Goal: Information Seeking & Learning: Learn about a topic

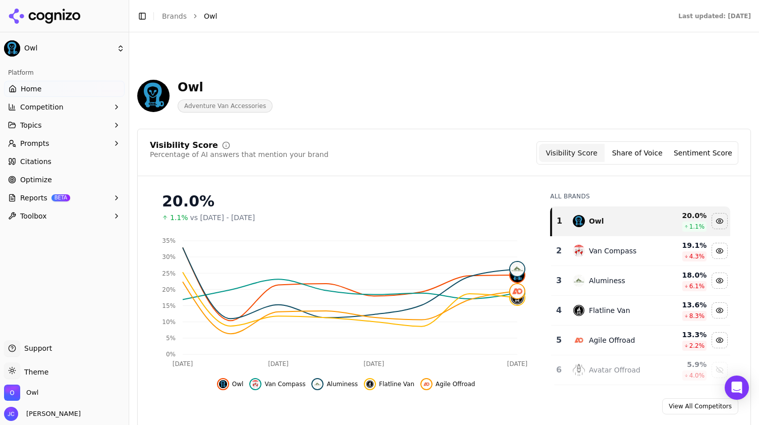
scroll to position [656, 0]
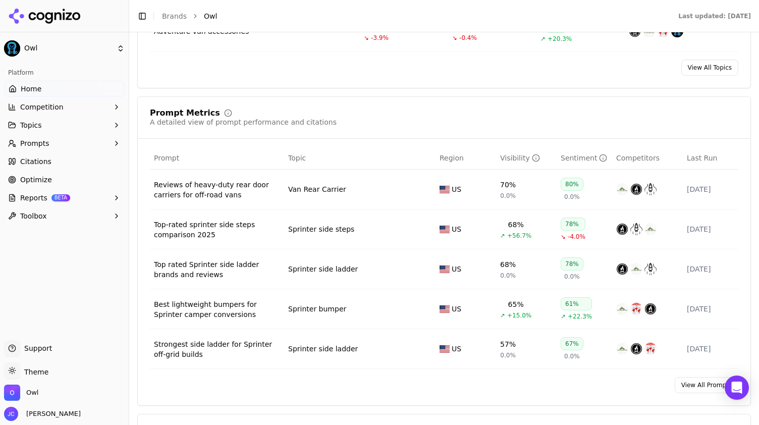
click at [65, 143] on button "Prompts" at bounding box center [64, 143] width 121 height 16
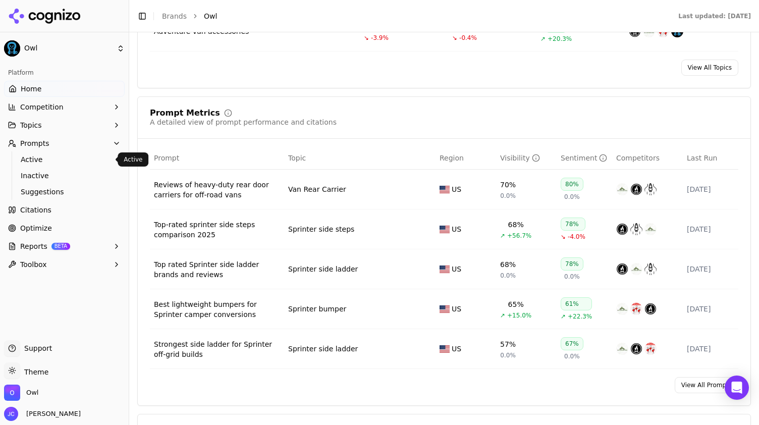
click at [49, 163] on span "Active" at bounding box center [65, 159] width 88 height 10
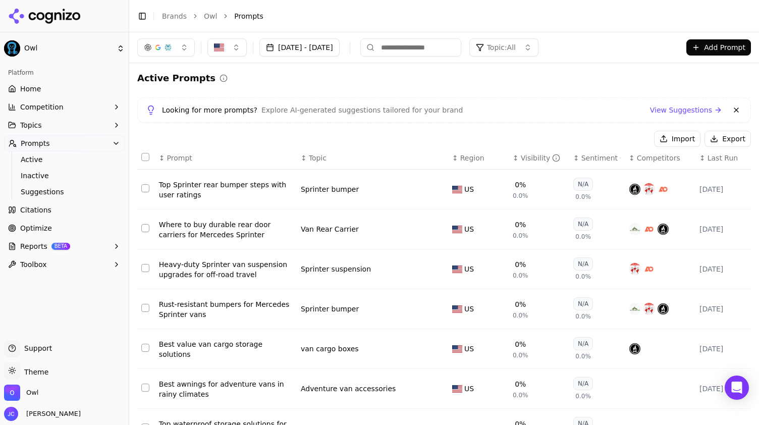
click at [690, 108] on link "View Suggestions" at bounding box center [686, 110] width 72 height 10
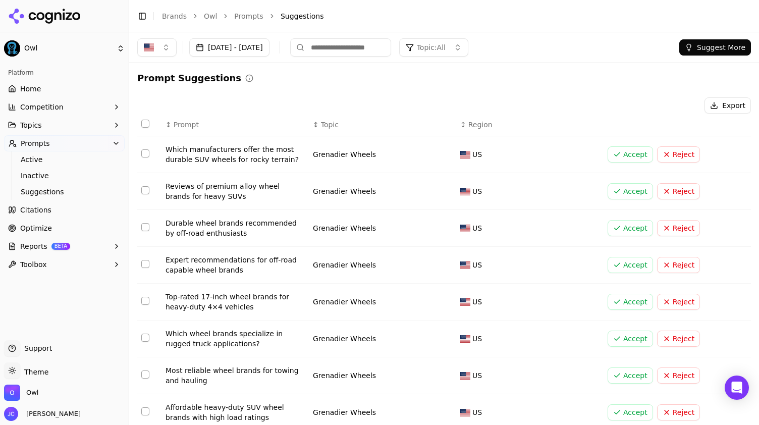
click at [467, 40] on button "Topic: All" at bounding box center [433, 47] width 69 height 18
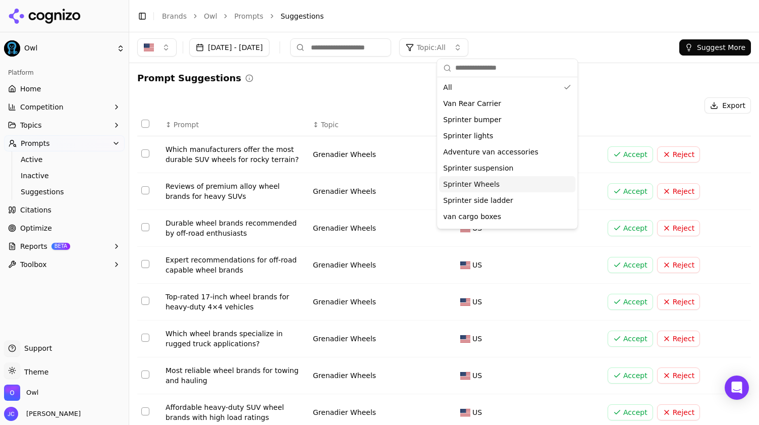
drag, startPoint x: 484, startPoint y: 192, endPoint x: 479, endPoint y: 185, distance: 9.1
click at [479, 185] on div "All Van Rear Carrier Sprinter bumper Sprinter lights Adventure van accessories …" at bounding box center [507, 168] width 136 height 178
click at [479, 184] on span "Sprinter Wheels" at bounding box center [471, 184] width 56 height 10
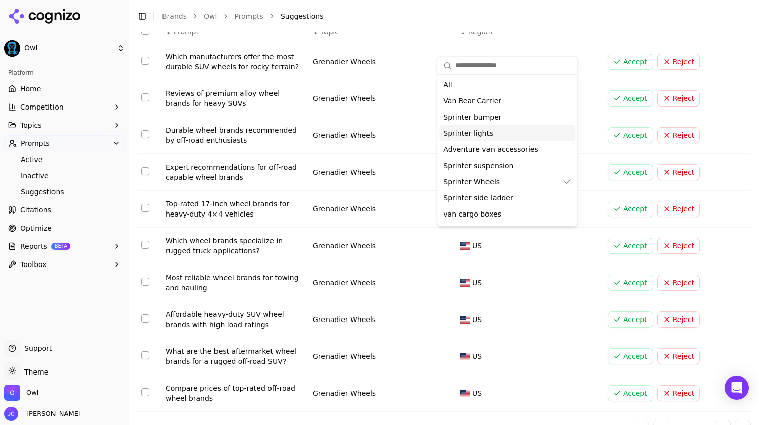
scroll to position [110, 0]
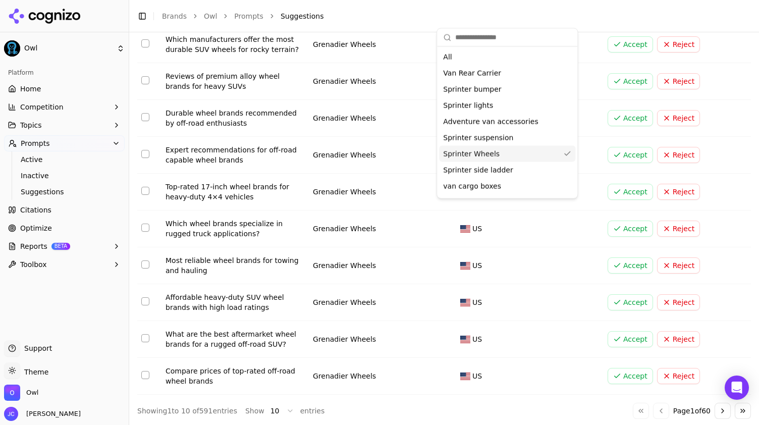
click at [480, 150] on span "Sprinter Wheels" at bounding box center [471, 153] width 56 height 10
click at [470, 154] on span "Sprinter Wheels" at bounding box center [471, 153] width 56 height 10
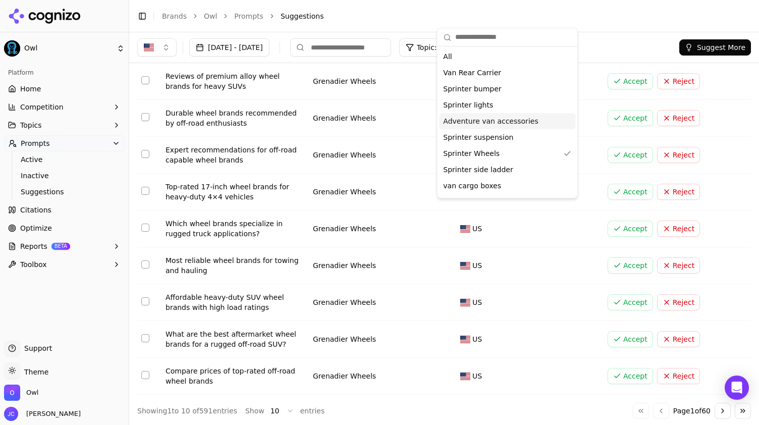
scroll to position [0, 0]
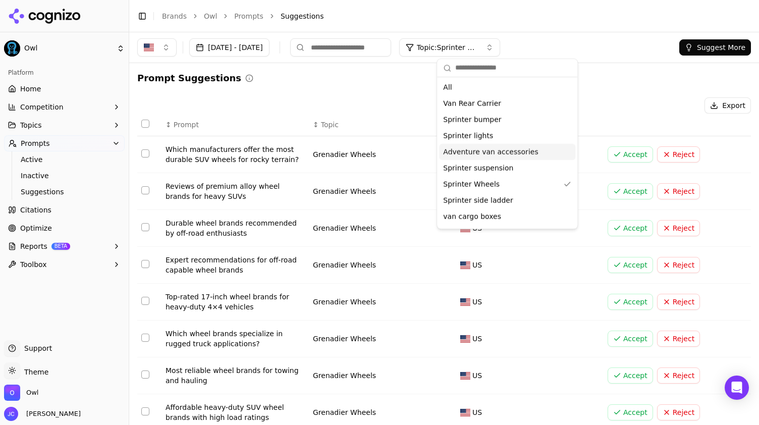
click at [621, 93] on div "Prompt Suggestions Export ↕ Prompt ↕ Topic ↕ Region Which manufacturers offer t…" at bounding box center [443, 299] width 613 height 457
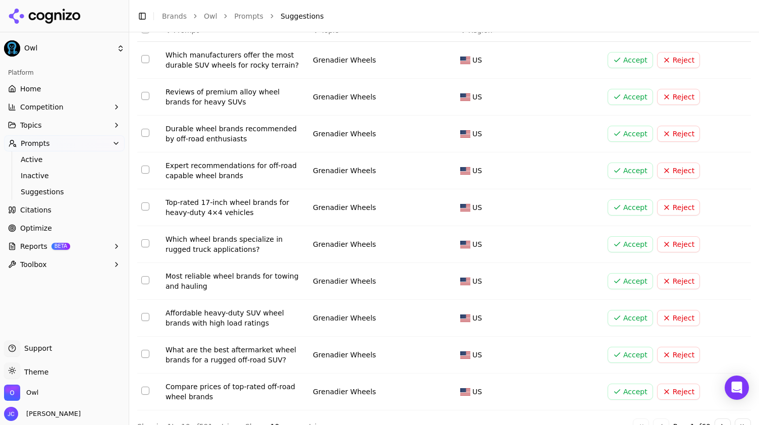
scroll to position [110, 0]
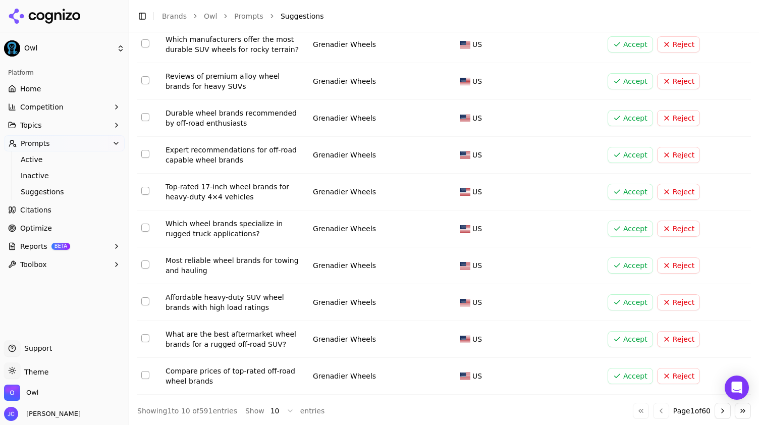
click at [717, 408] on button "Go to next page" at bounding box center [722, 410] width 16 height 16
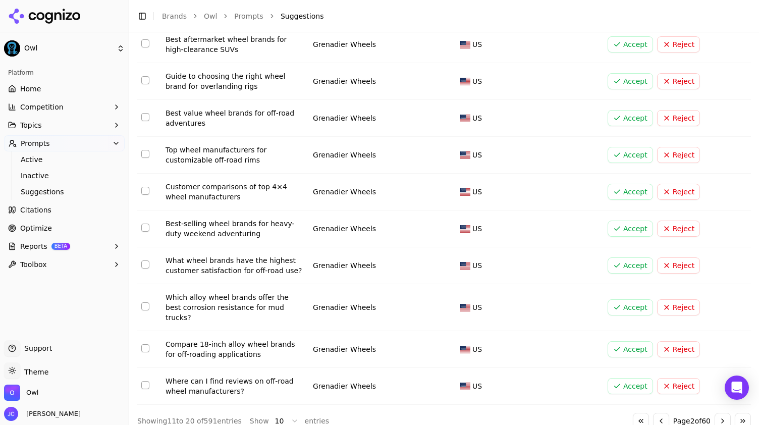
click at [717, 413] on button "Go to next page" at bounding box center [722, 421] width 16 height 16
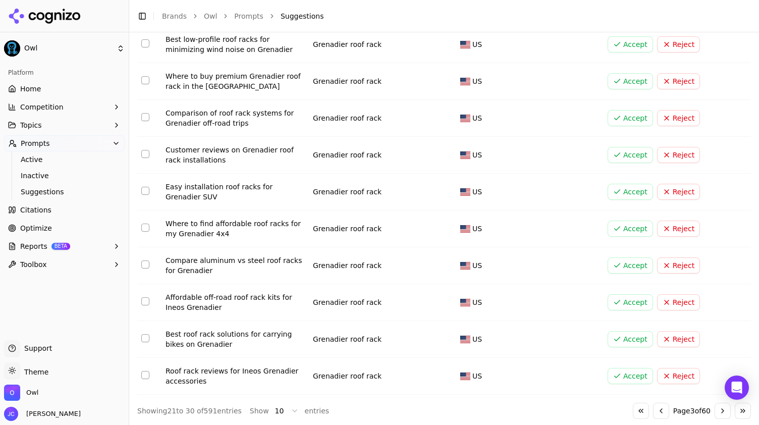
click at [717, 408] on button "Go to next page" at bounding box center [722, 410] width 16 height 16
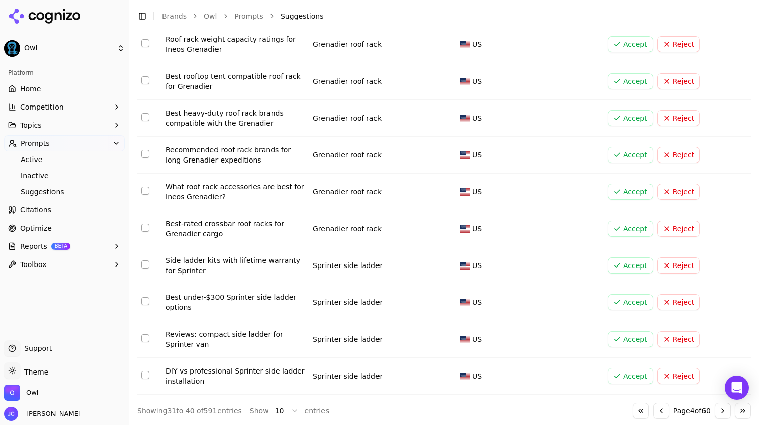
click at [717, 408] on button "Go to next page" at bounding box center [722, 410] width 16 height 16
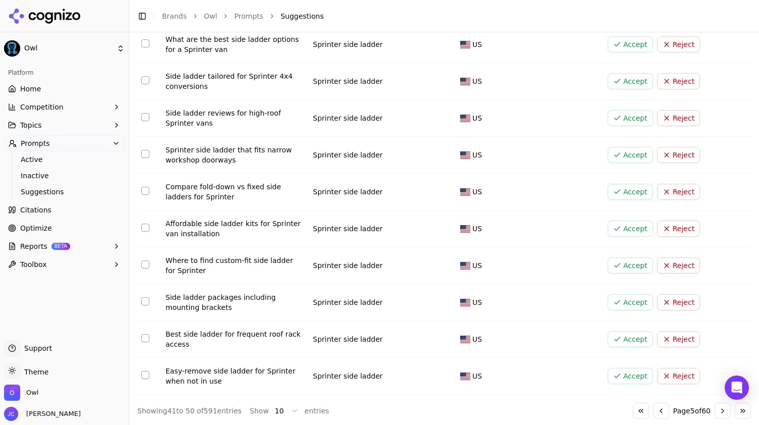
click at [717, 408] on button "Go to next page" at bounding box center [722, 410] width 16 height 16
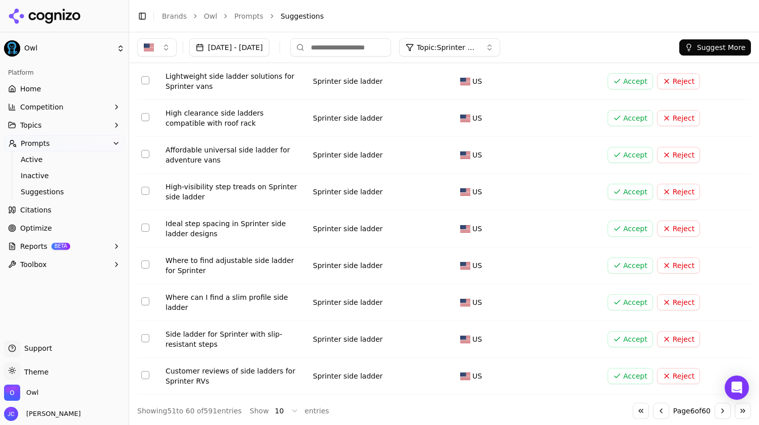
scroll to position [106, 0]
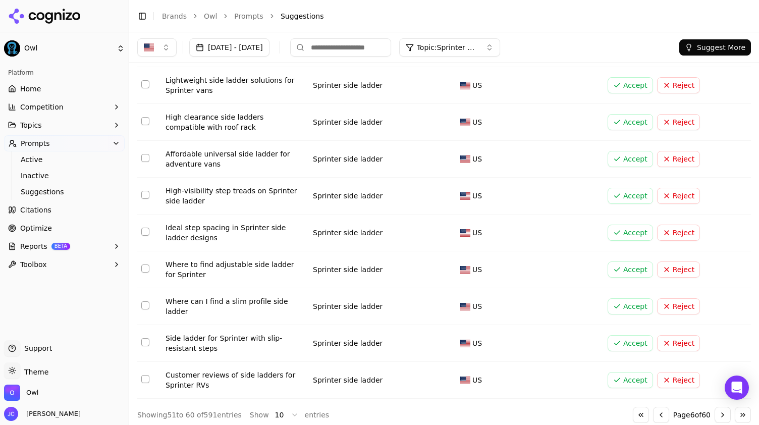
click at [717, 408] on button "Go to next page" at bounding box center [722, 415] width 16 height 16
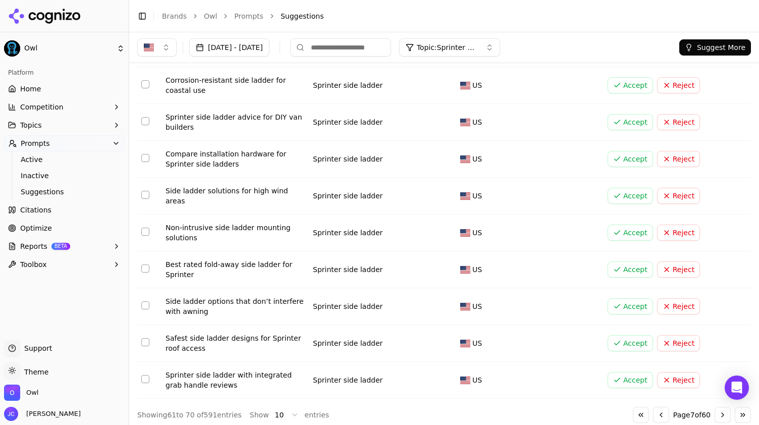
click at [717, 408] on button "Go to next page" at bounding box center [722, 415] width 16 height 16
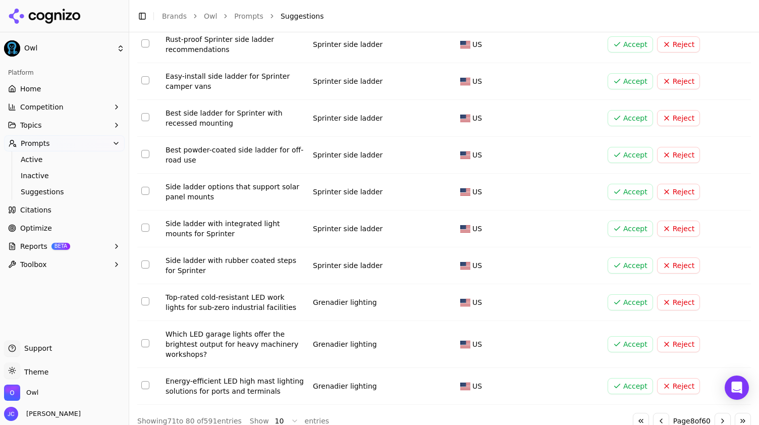
click at [717, 408] on div "↕ Prompt ↕ Topic ↕ Region Rust-proof Sprinter side ladder recommendations Sprin…" at bounding box center [443, 216] width 613 height 425
click at [715, 414] on button "Go to next page" at bounding box center [722, 421] width 16 height 16
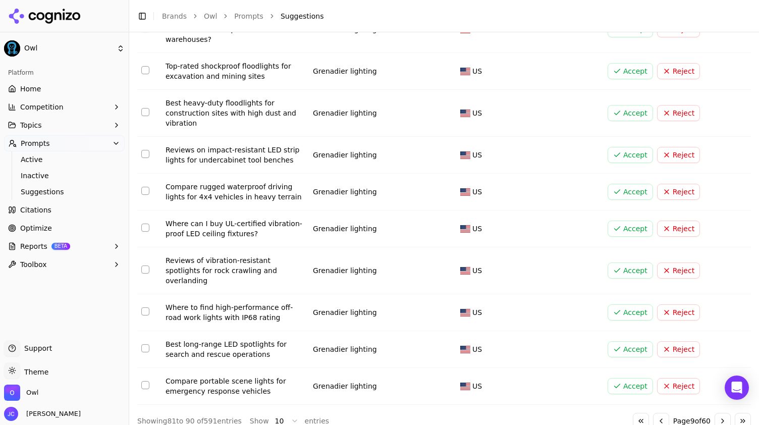
click at [714, 413] on button "Go to next page" at bounding box center [722, 421] width 16 height 16
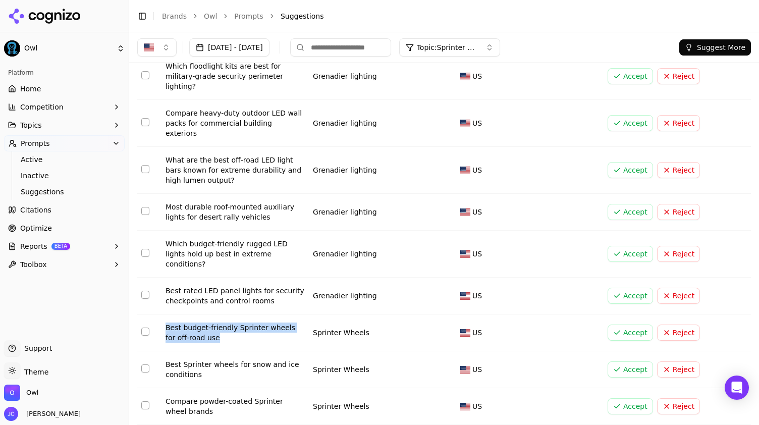
drag, startPoint x: 207, startPoint y: 304, endPoint x: 166, endPoint y: 293, distance: 42.5
click at [166, 322] on div "Best budget-friendly Sprinter wheels for off-road use" at bounding box center [234, 332] width 139 height 20
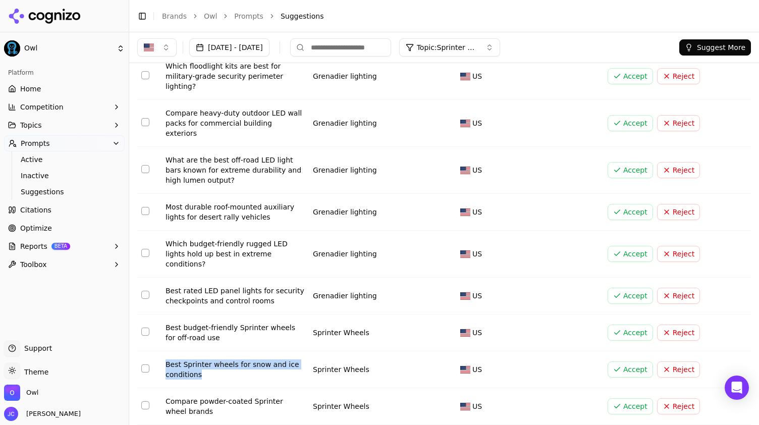
drag, startPoint x: 209, startPoint y: 344, endPoint x: 166, endPoint y: 334, distance: 43.4
click at [163, 351] on td "Best Sprinter wheels for snow and ice conditions" at bounding box center [234, 369] width 147 height 37
copy div "Best Sprinter wheels for snow and ice conditions"
click at [143, 364] on button "Select row 99" at bounding box center [145, 368] width 8 height 8
click at [631, 361] on button "Accept" at bounding box center [629, 369] width 45 height 16
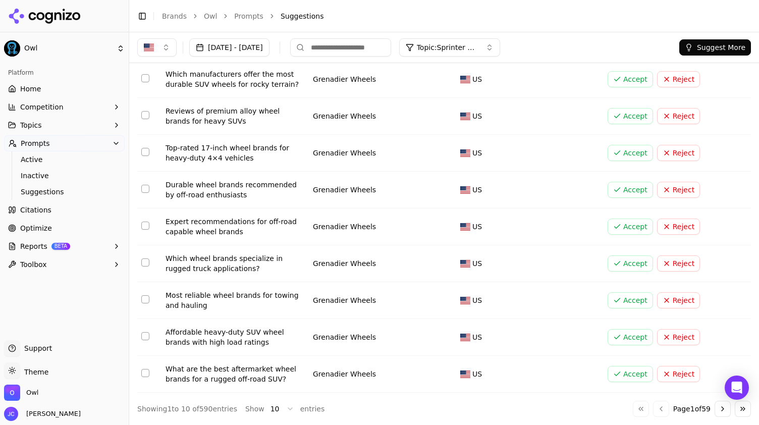
scroll to position [110, 0]
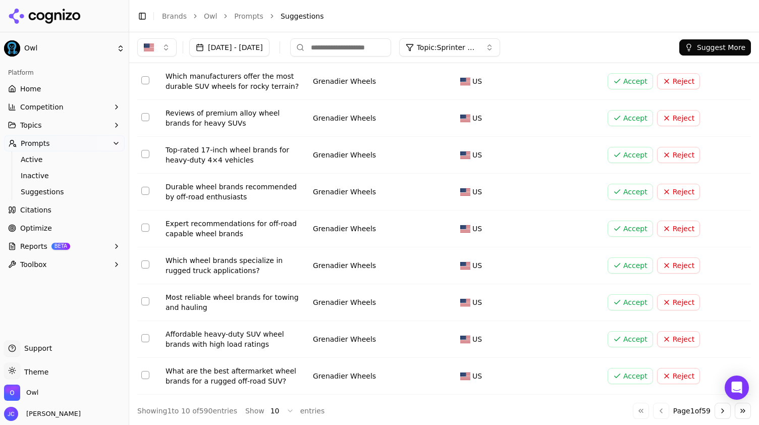
click at [714, 409] on button "Go to next page" at bounding box center [722, 410] width 16 height 16
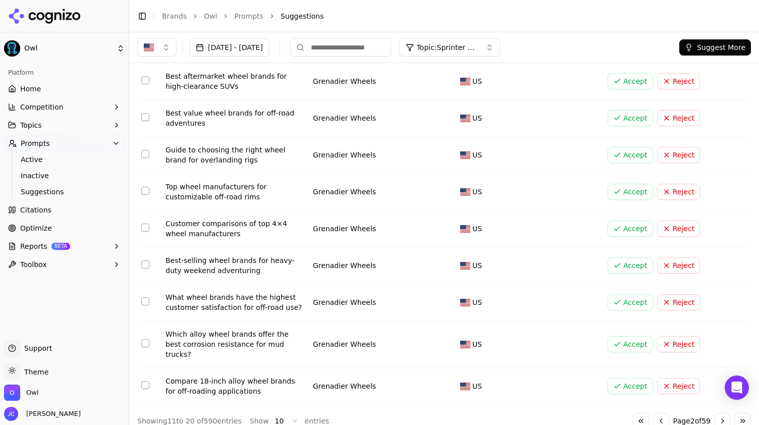
click at [714, 413] on button "Go to next page" at bounding box center [722, 421] width 16 height 16
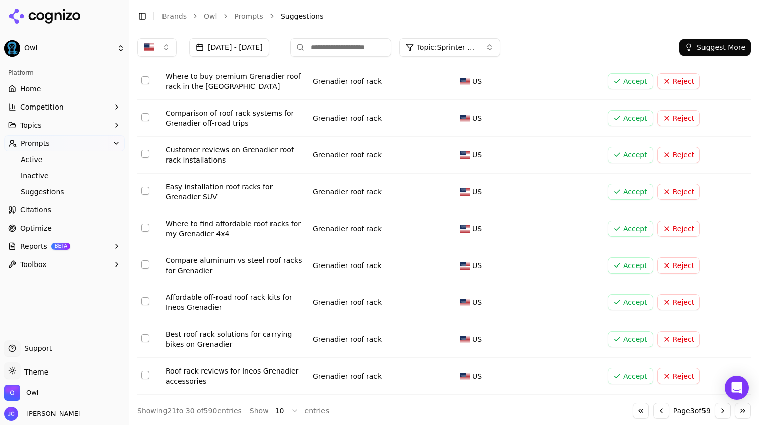
click at [714, 409] on button "Go to next page" at bounding box center [722, 410] width 16 height 16
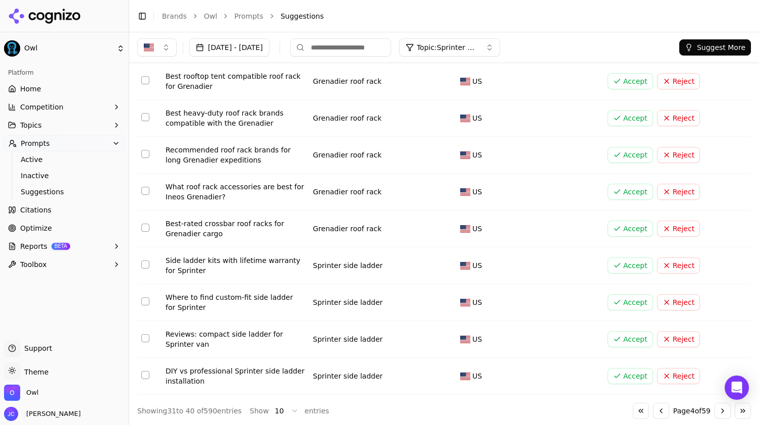
click at [714, 409] on button "Go to next page" at bounding box center [722, 410] width 16 height 16
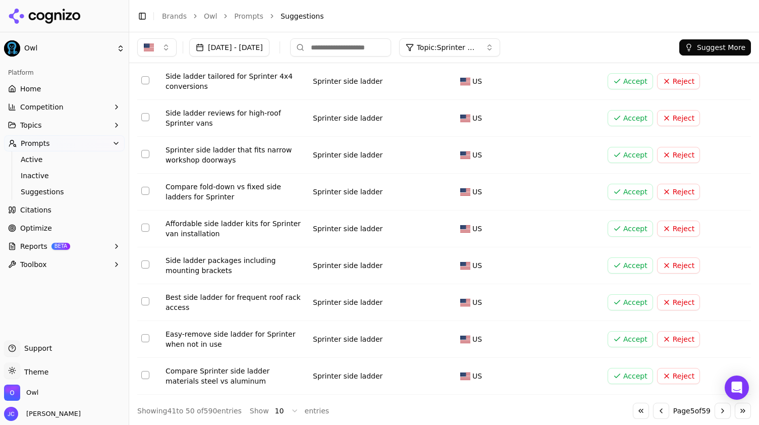
click at [714, 409] on button "Go to next page" at bounding box center [722, 410] width 16 height 16
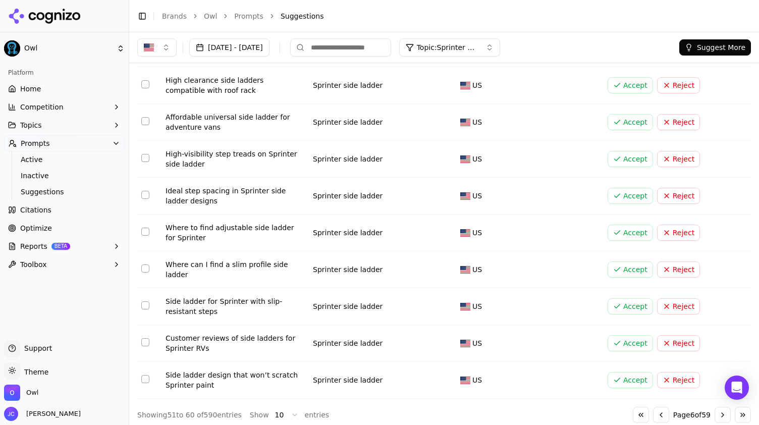
click at [715, 409] on button "Go to next page" at bounding box center [722, 415] width 16 height 16
click at [715, 408] on button "Go to next page" at bounding box center [722, 415] width 16 height 16
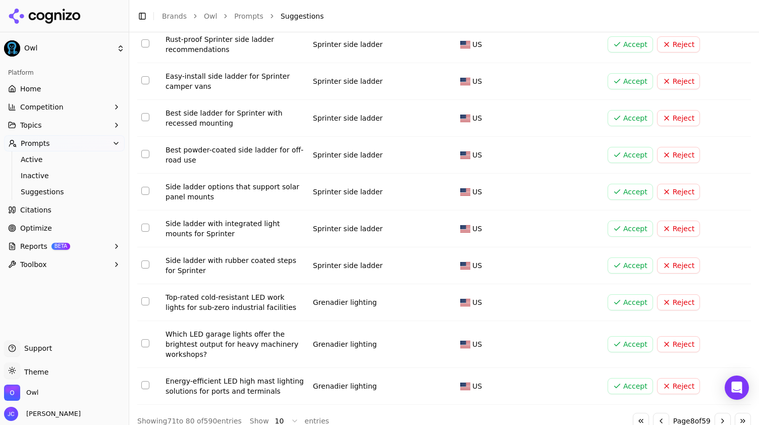
click at [715, 408] on div "↕ Prompt ↕ Topic ↕ Region Rust-proof Sprinter side ladder recommendations Sprin…" at bounding box center [443, 216] width 613 height 425
click at [714, 418] on button "Go to next page" at bounding box center [722, 421] width 16 height 16
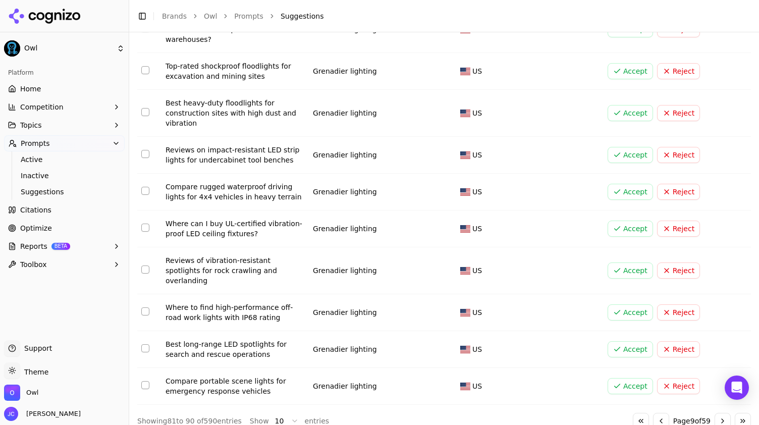
click at [714, 413] on button "Go to next page" at bounding box center [722, 421] width 16 height 16
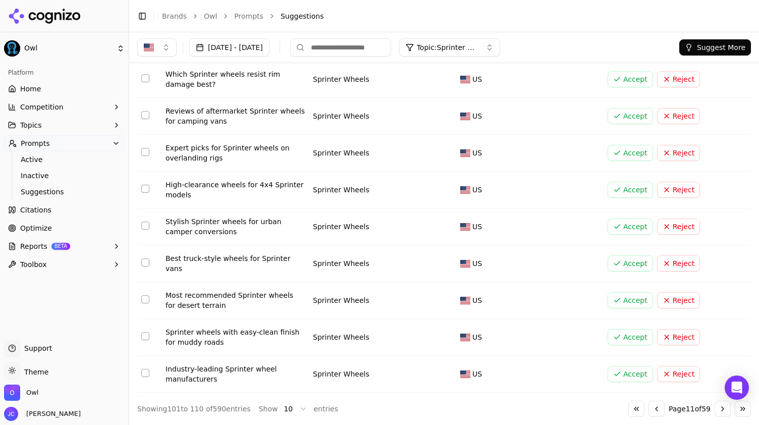
scroll to position [106, 0]
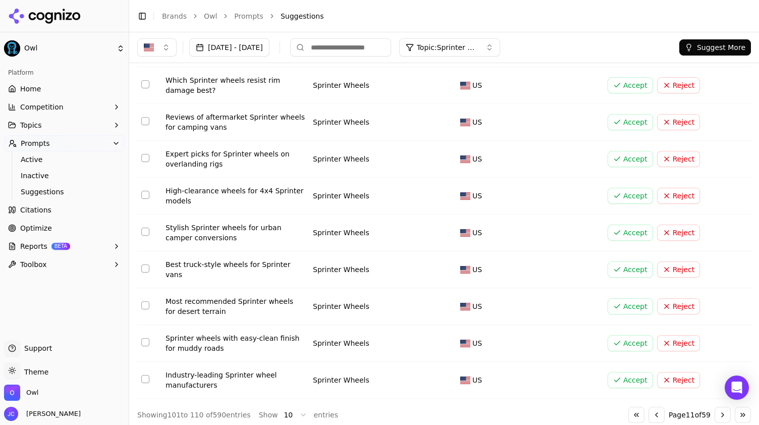
click at [714, 411] on button "Go to next page" at bounding box center [722, 415] width 16 height 16
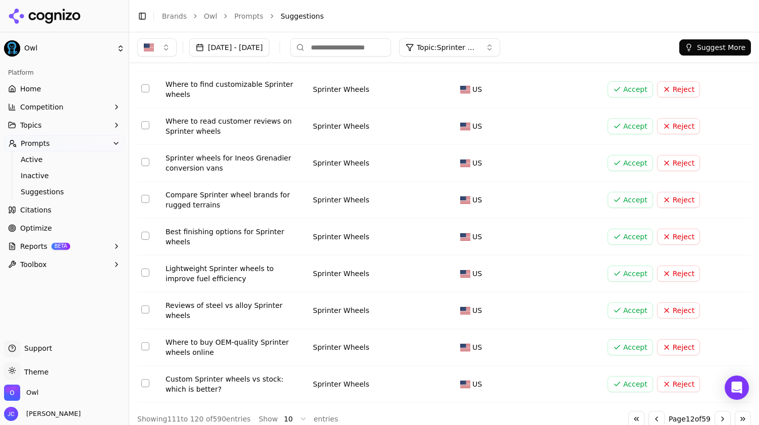
click at [716, 415] on button "Go to next page" at bounding box center [722, 419] width 16 height 16
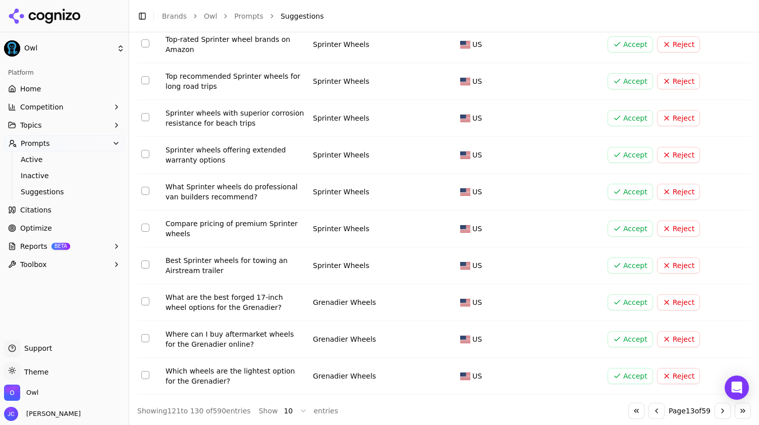
click at [652, 410] on button "Go to previous page" at bounding box center [656, 410] width 16 height 16
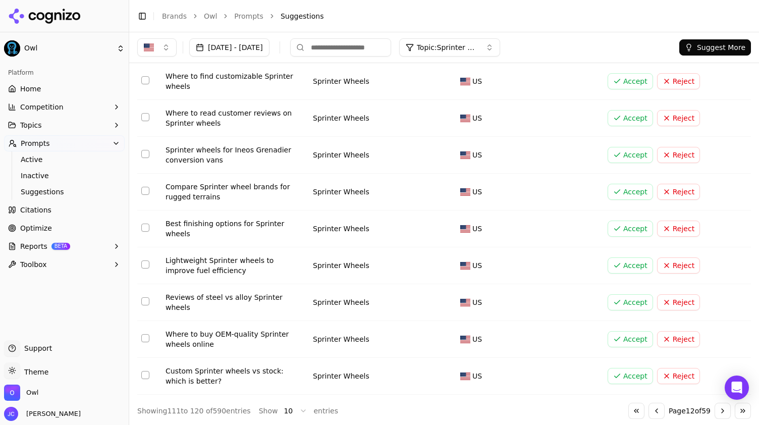
scroll to position [102, 0]
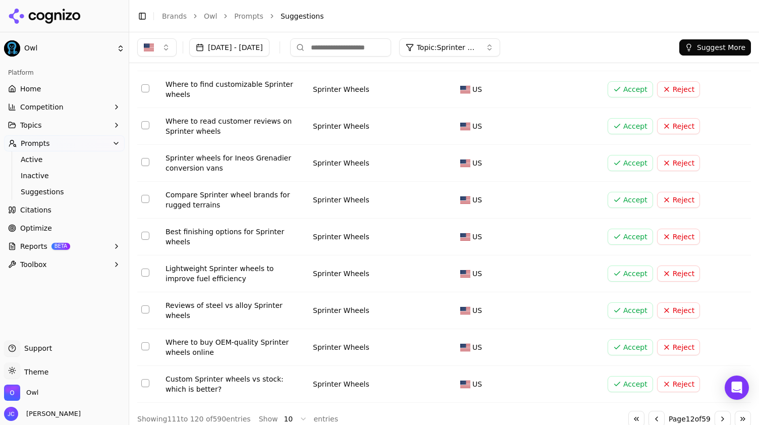
click at [714, 411] on button "Go to next page" at bounding box center [722, 419] width 16 height 16
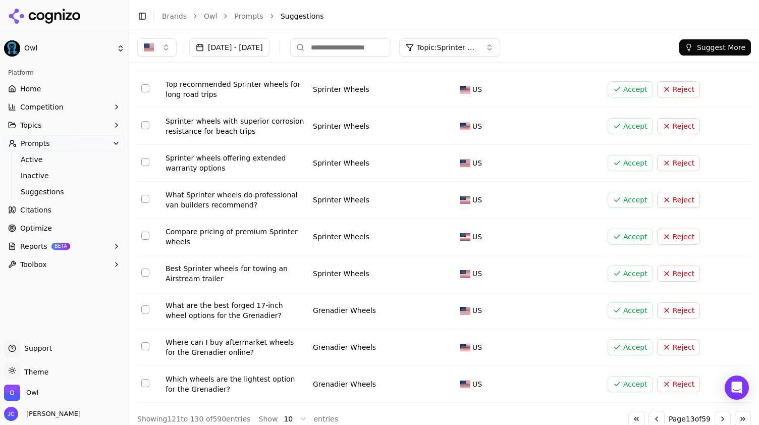
click at [653, 420] on button "Go to previous page" at bounding box center [656, 419] width 16 height 16
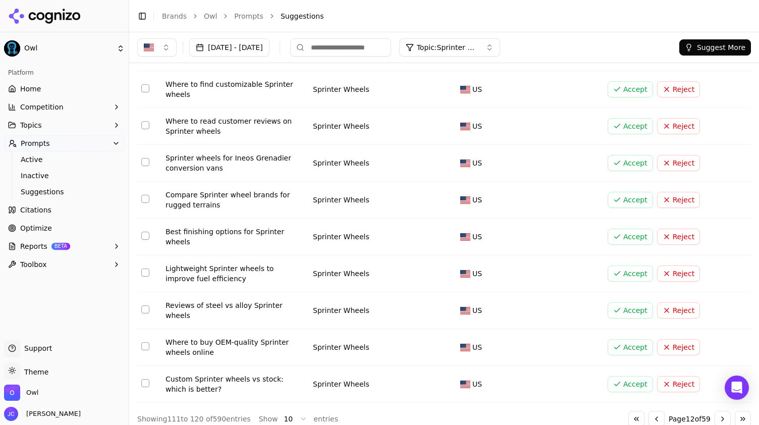
click at [618, 376] on button "Accept" at bounding box center [629, 384] width 45 height 16
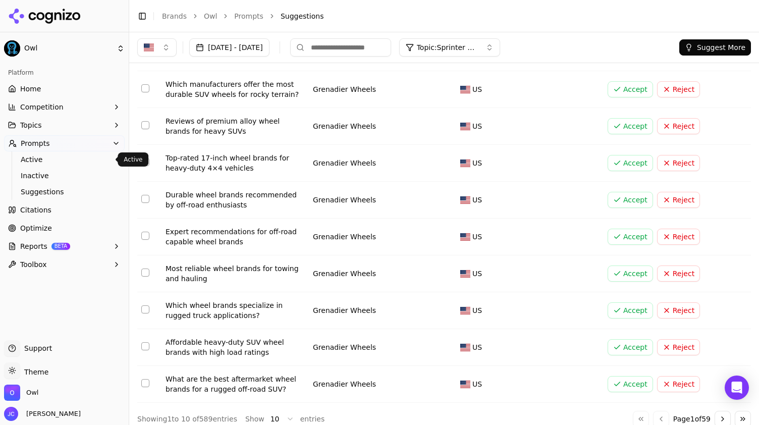
click at [38, 165] on link "Active" at bounding box center [65, 159] width 96 height 14
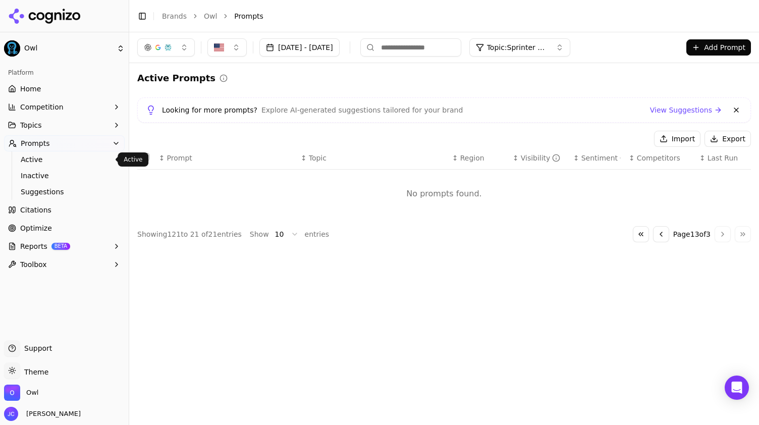
click at [57, 162] on span "Active" at bounding box center [65, 159] width 88 height 10
click at [56, 161] on span "Active" at bounding box center [65, 159] width 88 height 10
click at [564, 52] on button "Topic: Sprinter Wheels" at bounding box center [519, 47] width 101 height 18
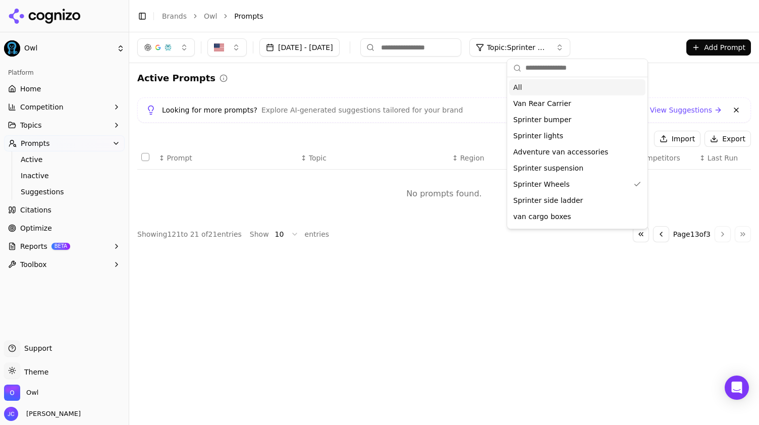
click at [549, 83] on div "All" at bounding box center [577, 87] width 136 height 16
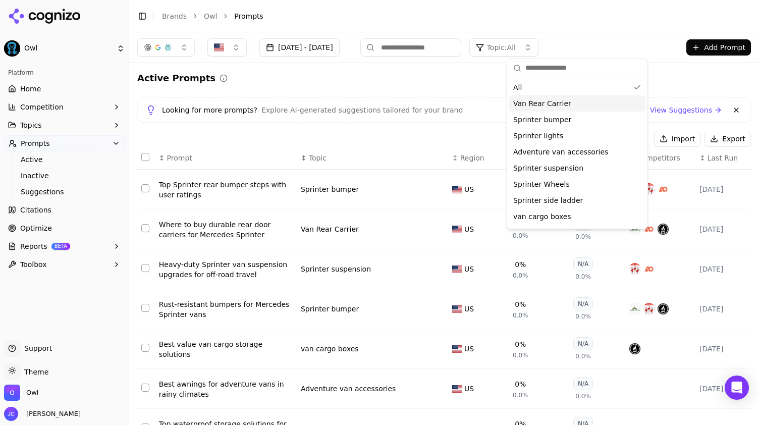
click at [424, 81] on div "Active Prompts" at bounding box center [443, 78] width 613 height 14
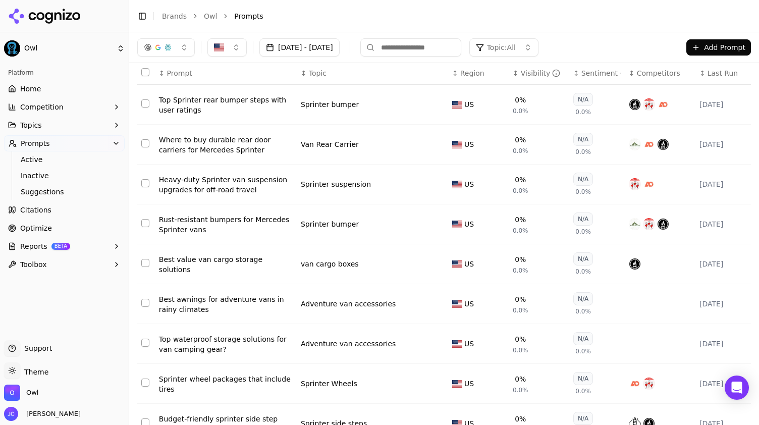
scroll to position [177, 0]
